Goal: Information Seeking & Learning: Learn about a topic

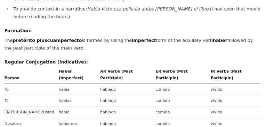
scroll to position [238, 0]
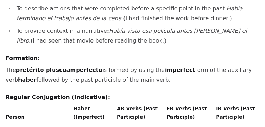
drag, startPoint x: 381, startPoint y: 2, endPoint x: 165, endPoint y: 37, distance: 219.1
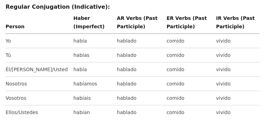
scroll to position [322, 0]
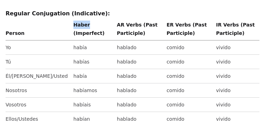
drag, startPoint x: 53, startPoint y: 14, endPoint x: 40, endPoint y: 16, distance: 13.4
click at [71, 21] on th "Haber (Imperfect)" at bounding box center [92, 31] width 43 height 20
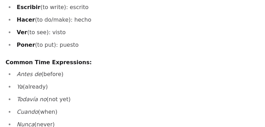
scroll to position [517, 0]
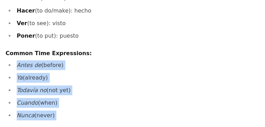
drag, startPoint x: 56, startPoint y: 110, endPoint x: 13, endPoint y: 54, distance: 71.0
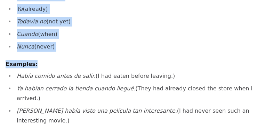
scroll to position [586, 0]
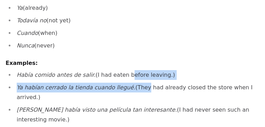
drag, startPoint x: 117, startPoint y: 65, endPoint x: 133, endPoint y: 69, distance: 16.1
click at [133, 70] on ul "Había comido antes de salir. (I had eaten before leaving.) Ya habían cerrado la…" at bounding box center [133, 97] width 254 height 54
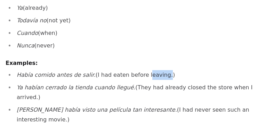
drag, startPoint x: 134, startPoint y: 64, endPoint x: 151, endPoint y: 66, distance: 17.6
click at [151, 70] on li "Había comido antes de salir. (I had eaten before leaving.)" at bounding box center [137, 75] width 245 height 10
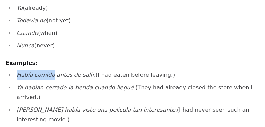
drag, startPoint x: 17, startPoint y: 65, endPoint x: 49, endPoint y: 61, distance: 32.6
click at [49, 71] on em "Había comido antes de salir." at bounding box center [56, 74] width 79 height 7
click at [97, 84] on em "Ya habían cerrado la tienda cuando llegué." at bounding box center [76, 87] width 119 height 7
click at [101, 84] on em "Ya habían cerrado la tienda cuando llegué." at bounding box center [76, 87] width 119 height 7
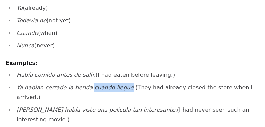
drag, startPoint x: 118, startPoint y: 78, endPoint x: 85, endPoint y: 80, distance: 33.4
click at [85, 84] on em "Ya habían cerrado la tienda cuando llegué." at bounding box center [76, 87] width 119 height 7
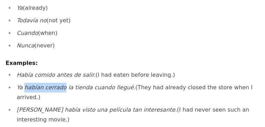
drag, startPoint x: 24, startPoint y: 77, endPoint x: 60, endPoint y: 78, distance: 35.5
click at [60, 84] on em "Ya habían cerrado la tienda cuando llegué." at bounding box center [76, 87] width 119 height 7
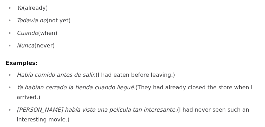
click at [93, 82] on li "Ya habían cerrado la tienda cuando llegué. (They had already closed the store w…" at bounding box center [137, 91] width 245 height 19
drag, startPoint x: 32, startPoint y: 90, endPoint x: 16, endPoint y: 92, distance: 16.1
click at [16, 105] on li "[PERSON_NAME] había visto una película tan interesante. (I had never seen such …" at bounding box center [137, 114] width 245 height 19
drag, startPoint x: 34, startPoint y: 90, endPoint x: 59, endPoint y: 91, distance: 25.8
click at [59, 106] on em "[PERSON_NAME] había visto una película tan interesante." at bounding box center [97, 109] width 160 height 7
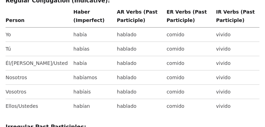
scroll to position [336, 0]
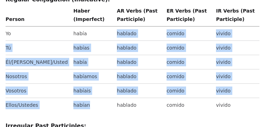
drag, startPoint x: 53, startPoint y: 24, endPoint x: 56, endPoint y: 95, distance: 71.4
click at [56, 95] on tbody "Yo había hablado comido vivido Tú habías hablado comido vivido Él/[PERSON_NAME]…" at bounding box center [133, 69] width 254 height 86
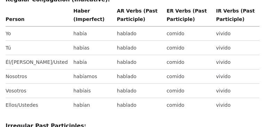
click at [85, 109] on div "Pretérito Pluscuamperfecto de Indicativo (Pluperfect / Past Perfect Indicative …" at bounding box center [133, 58] width 254 height 674
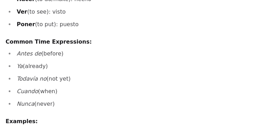
scroll to position [531, 0]
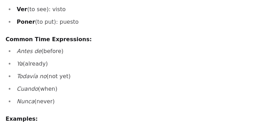
drag, startPoint x: 55, startPoint y: 93, endPoint x: 12, endPoint y: 45, distance: 64.6
click at [12, 46] on ul "Antes de (before) Ya (already) Todavía no (not yet) Cuando (when) Nunca (never)" at bounding box center [133, 76] width 254 height 60
